Goal: Information Seeking & Learning: Learn about a topic

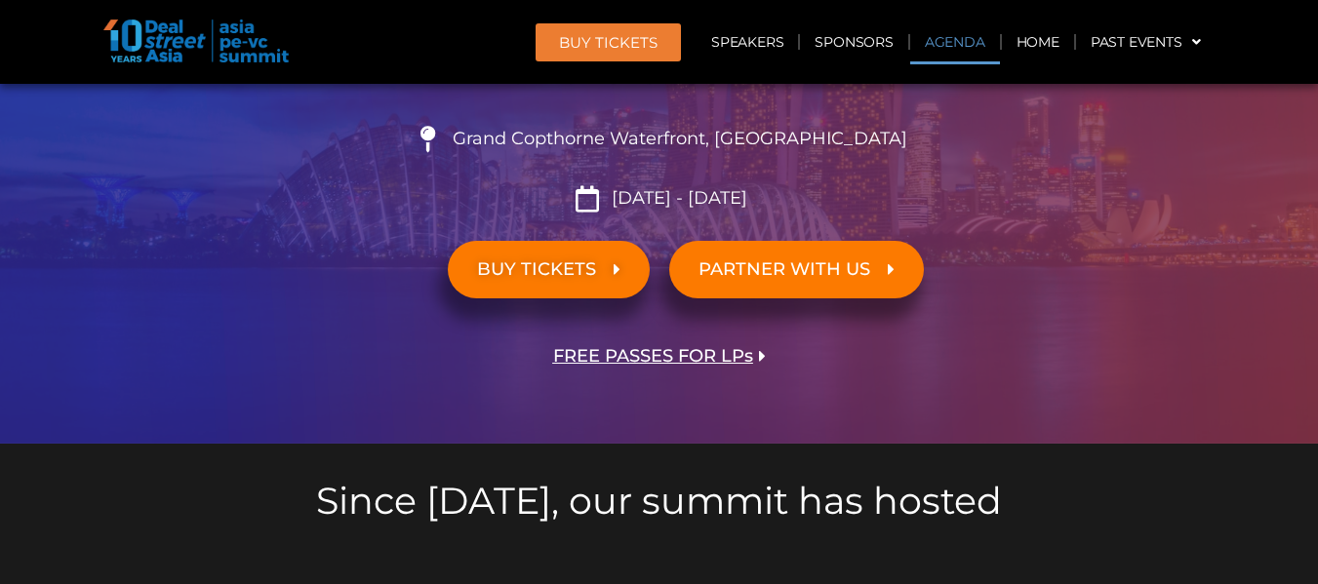
click at [979, 55] on link "Agenda" at bounding box center [955, 42] width 90 height 45
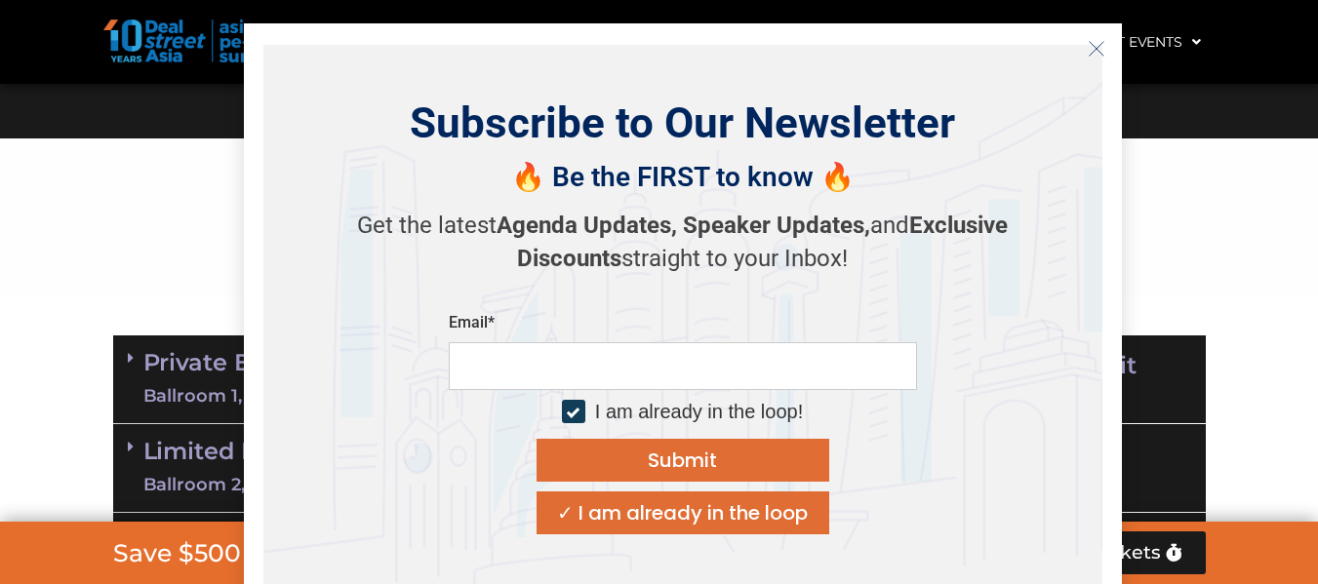
scroll to position [1060, 0]
click at [545, 390] on input "email" at bounding box center [683, 366] width 468 height 48
drag, startPoint x: 1097, startPoint y: 46, endPoint x: 1062, endPoint y: 68, distance: 41.7
click at [1097, 46] on icon "Close" at bounding box center [1097, 49] width 18 height 18
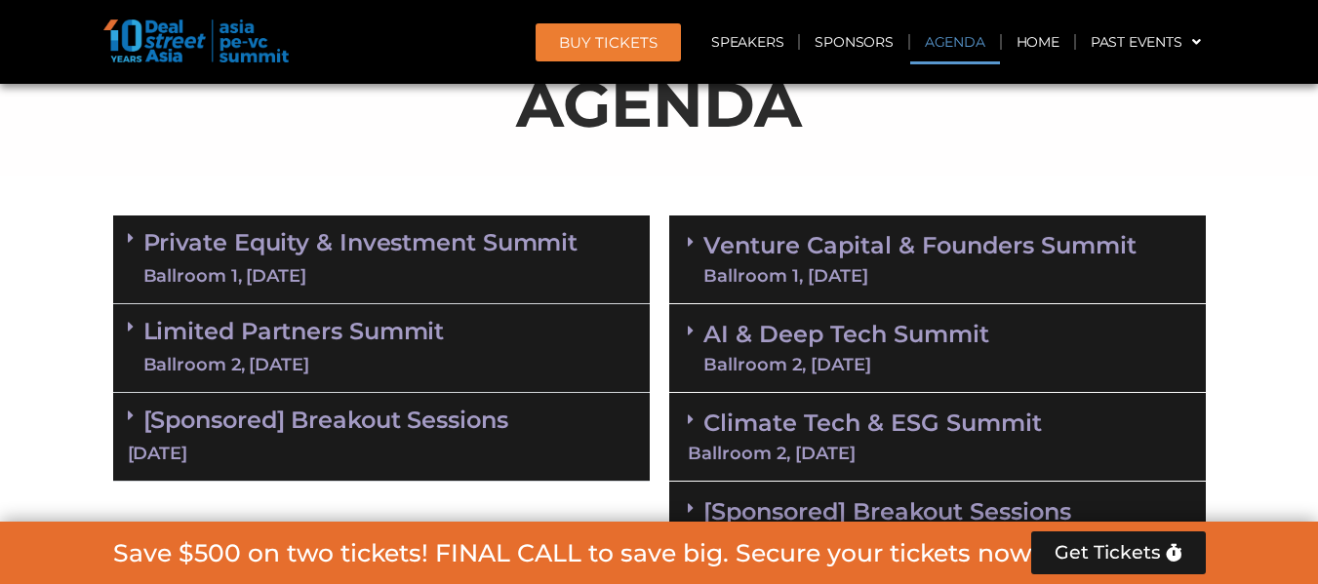
scroll to position [1190, 0]
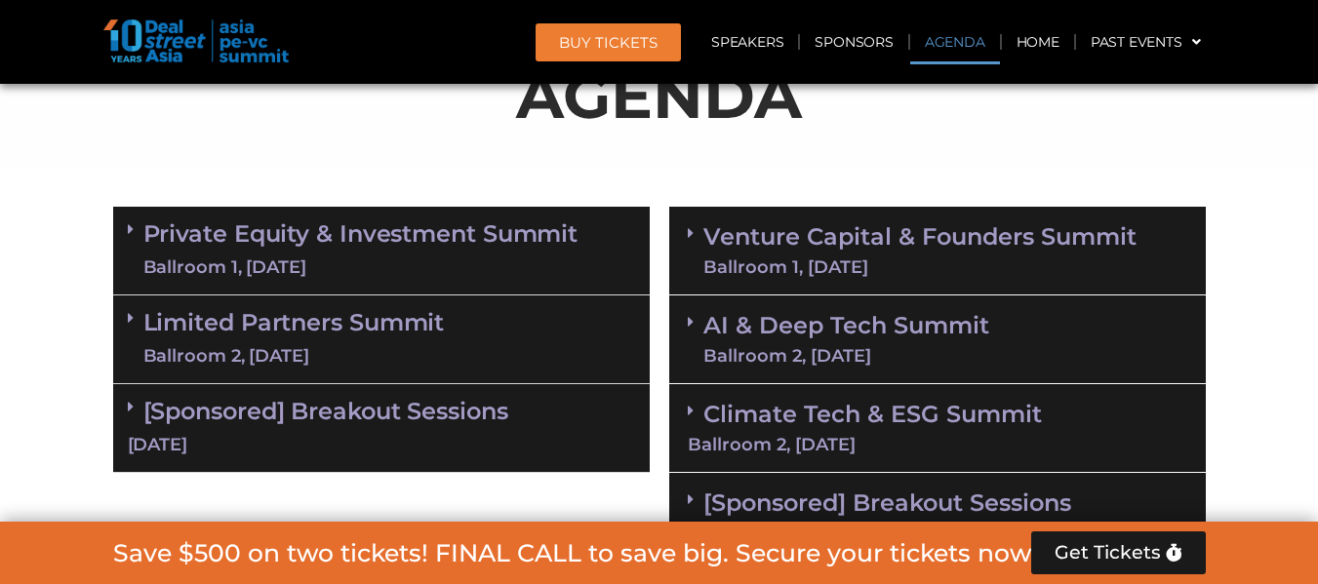
click at [554, 259] on div "Ballroom 1, [DATE]" at bounding box center [360, 268] width 435 height 24
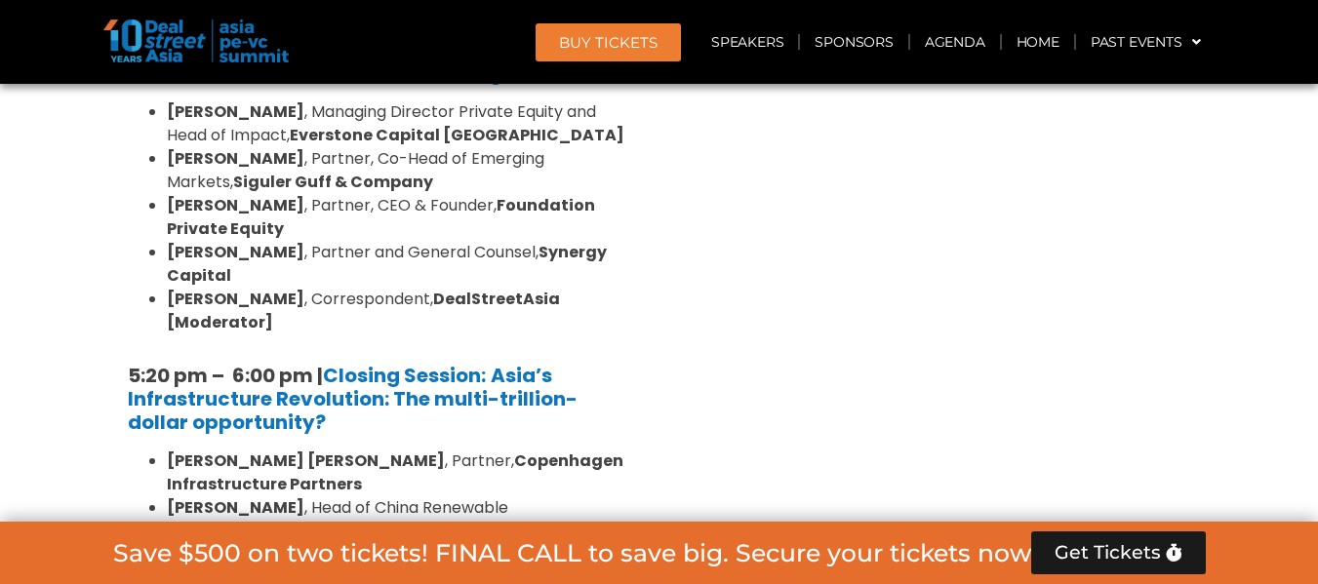
scroll to position [3921, 0]
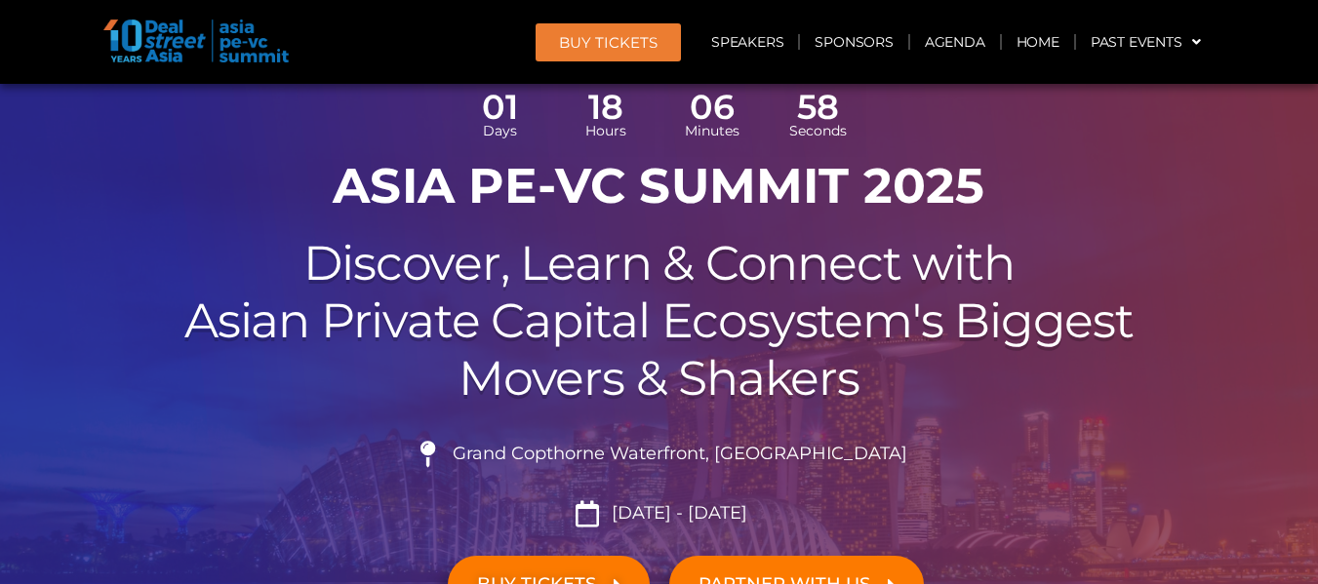
scroll to position [390, 0]
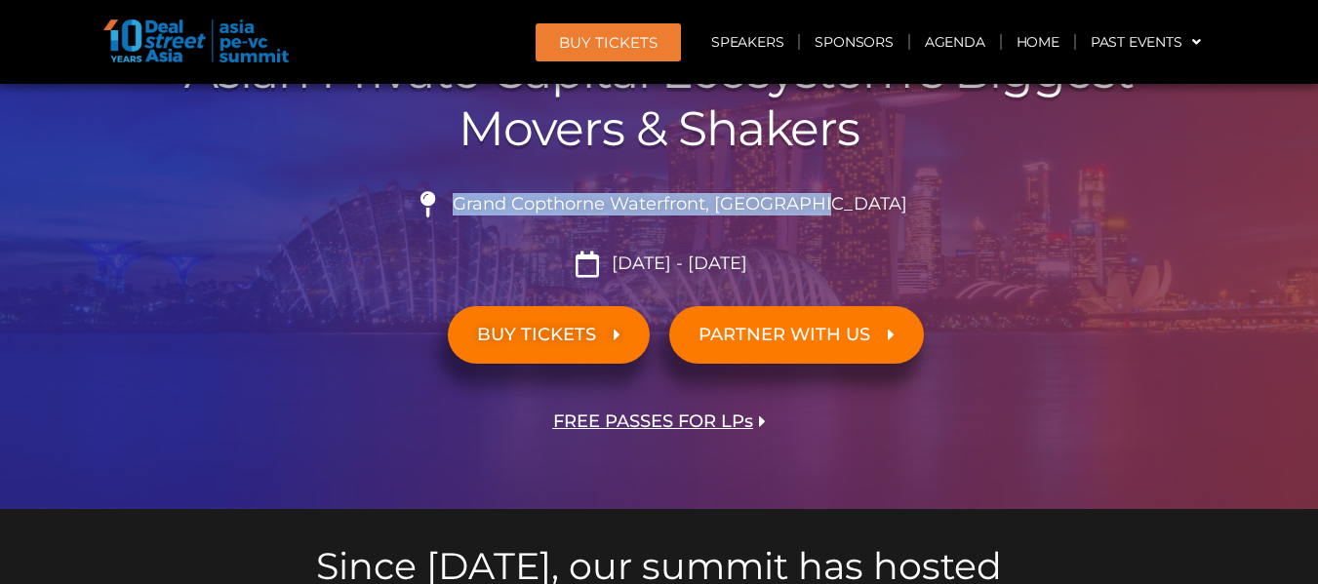
drag, startPoint x: 507, startPoint y: 206, endPoint x: 870, endPoint y: 215, distance: 363.0
click at [870, 215] on li "Grand Copthorne Waterfront, [GEOGRAPHIC_DATA]​" at bounding box center [659, 212] width 1093 height 43
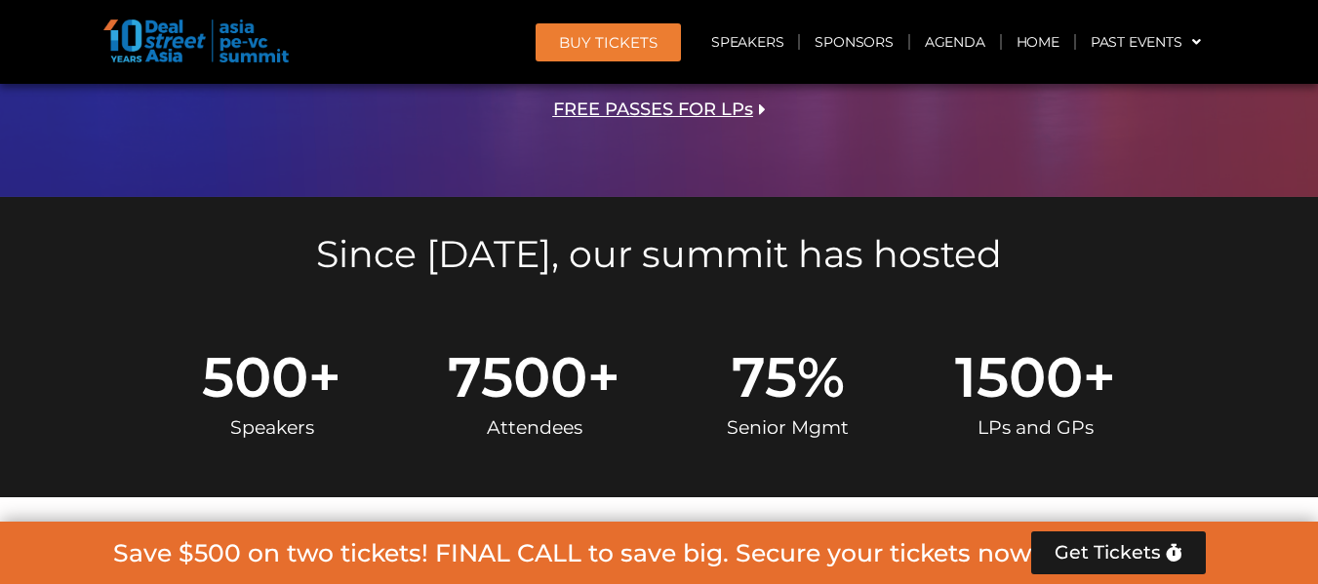
scroll to position [585, 0]
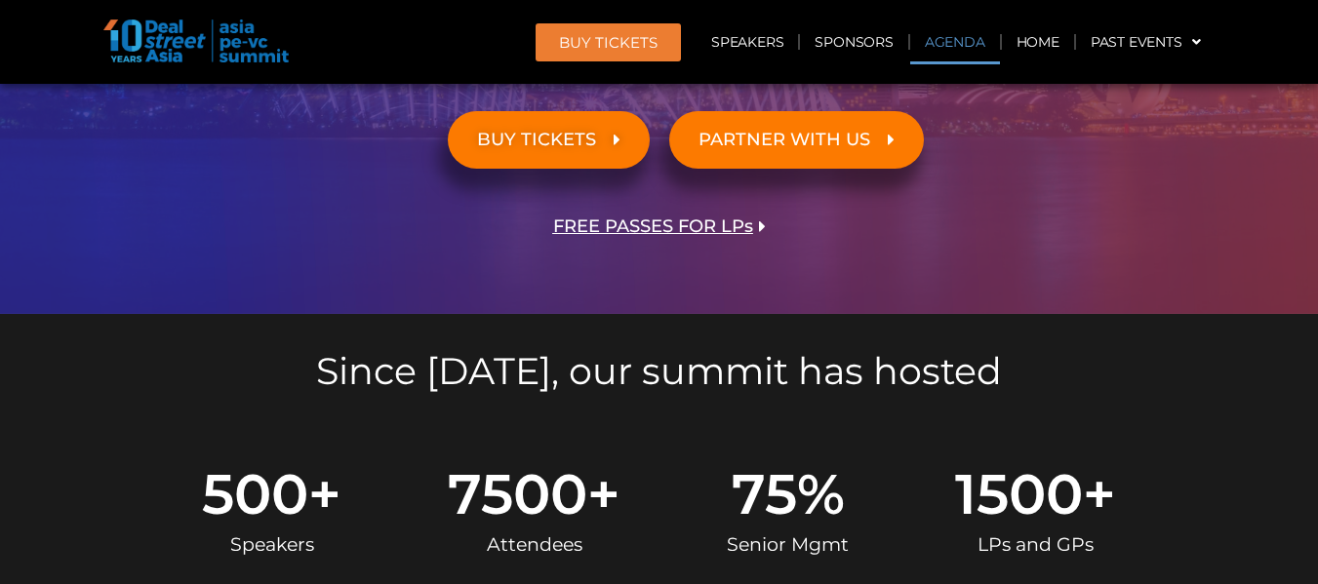
click at [971, 43] on link "Agenda" at bounding box center [955, 42] width 90 height 45
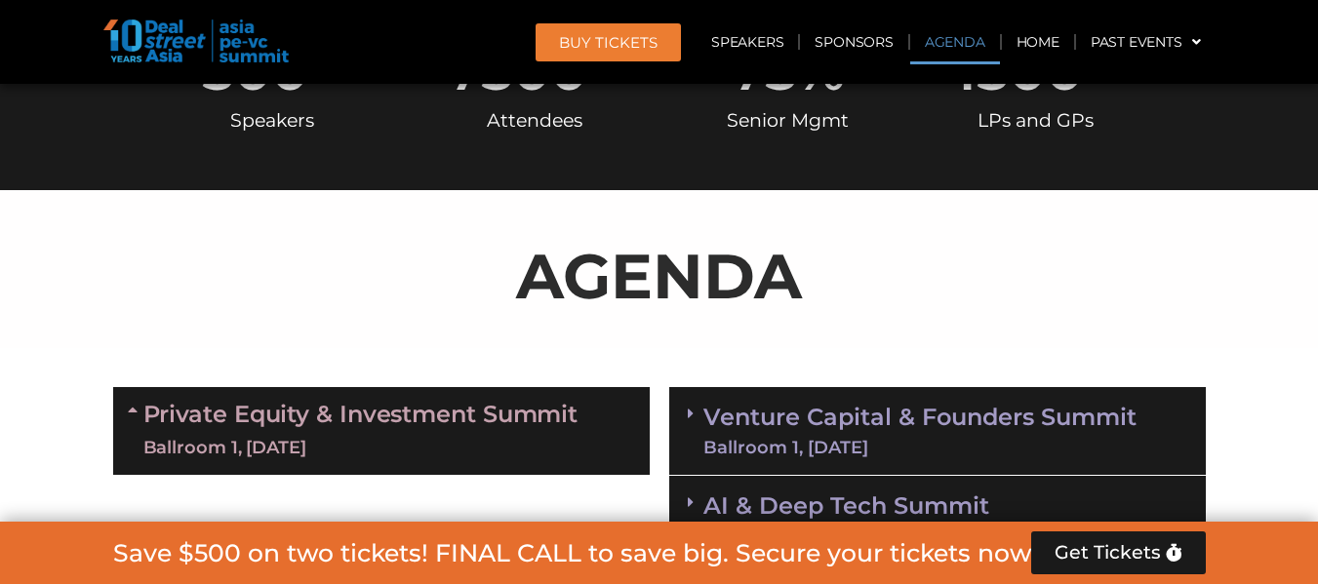
scroll to position [1126, 0]
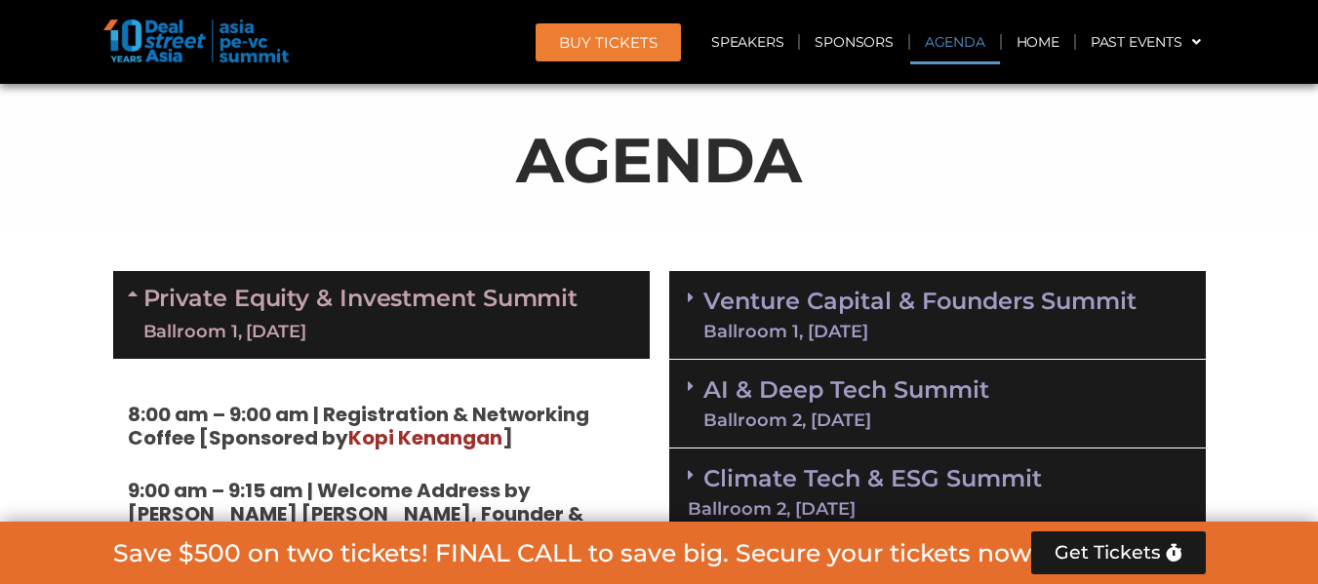
click at [947, 293] on link "Venture Capital & Founders​ Summit Ballroom 1, [DATE]" at bounding box center [919, 315] width 433 height 51
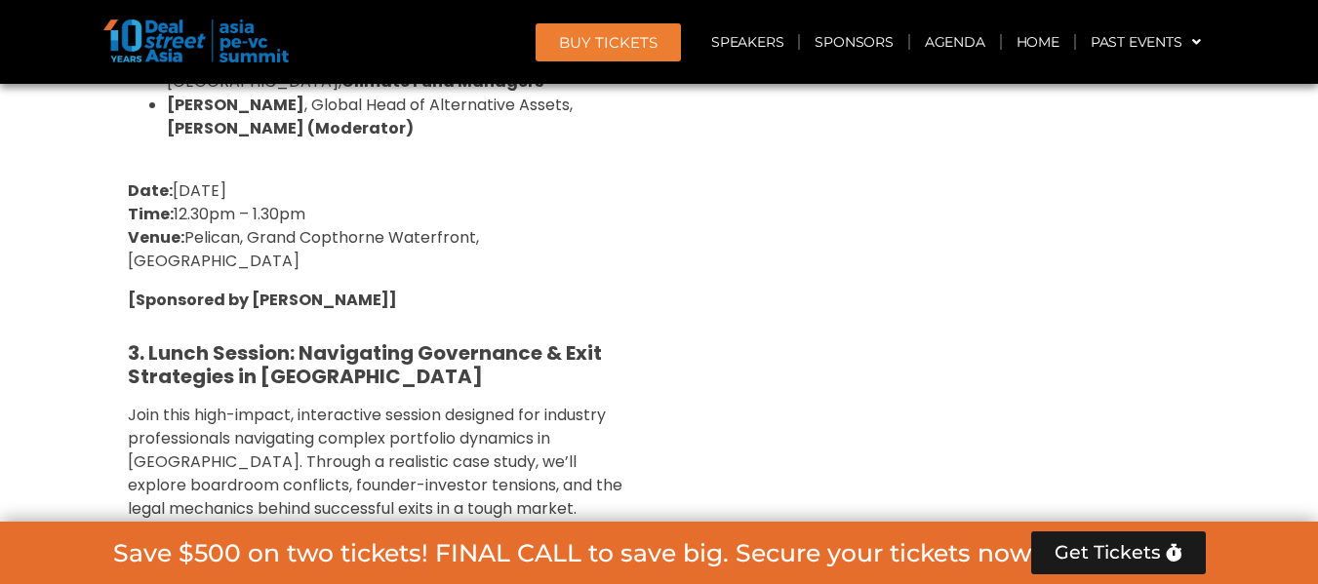
scroll to position [5548, 0]
